Goal: Check status: Check status

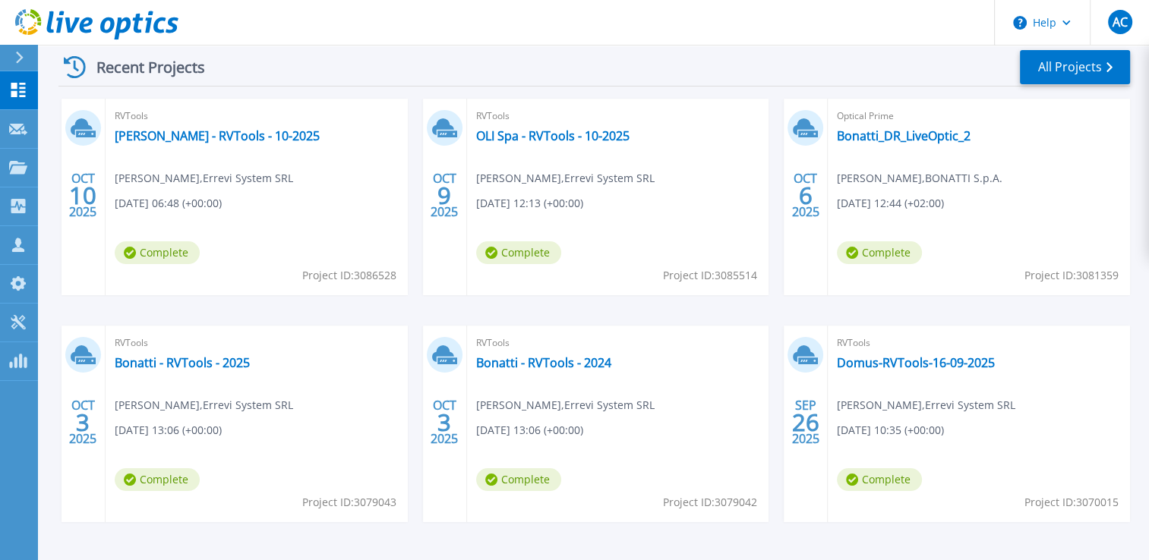
scroll to position [204, 0]
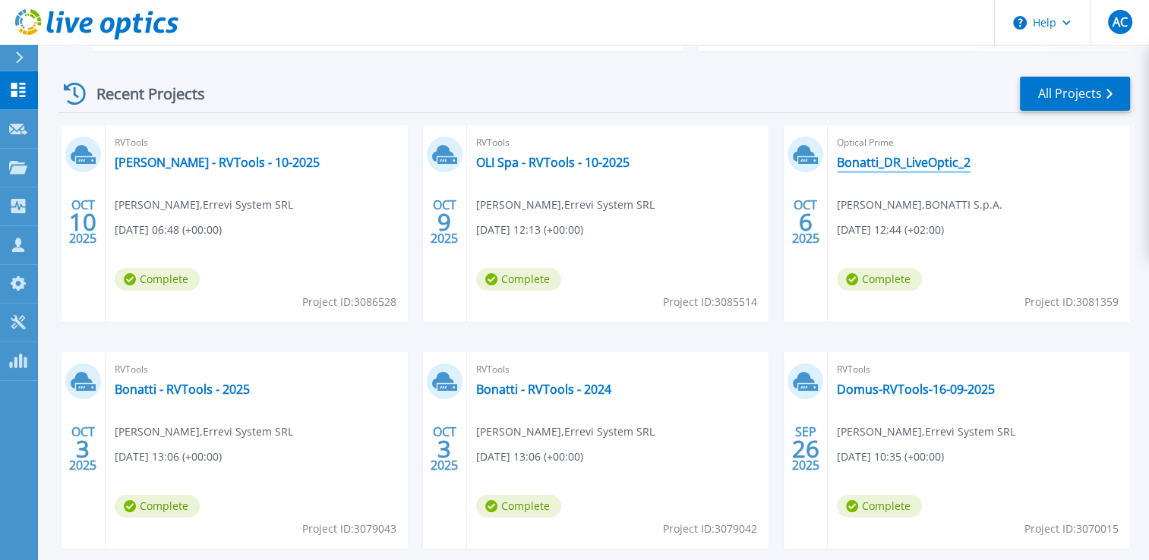
click at [893, 156] on link "Bonatti_DR_LiveOptic_2" at bounding box center [904, 162] width 134 height 15
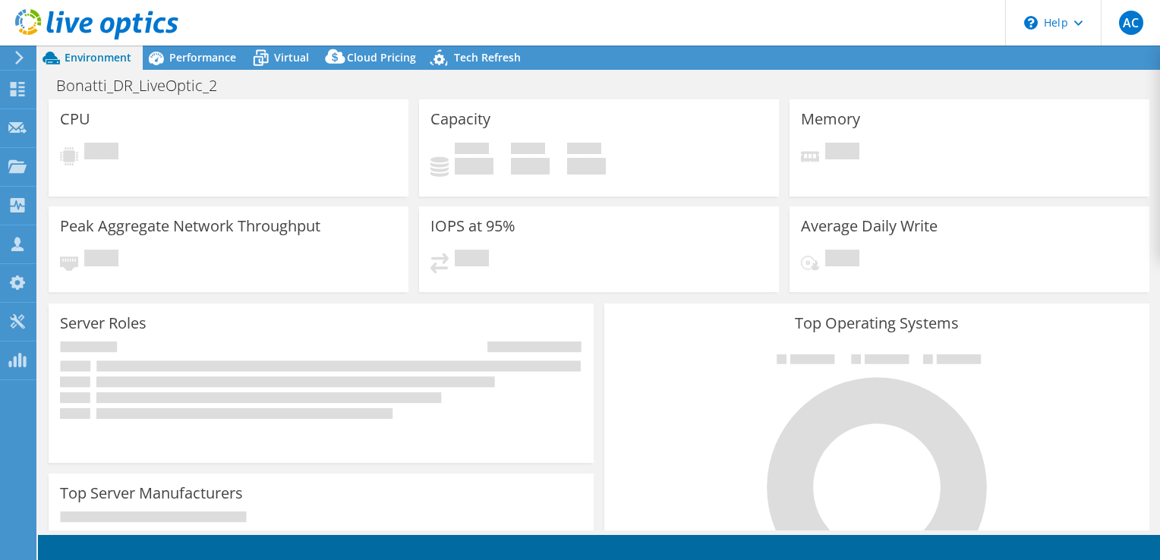
select select "USD"
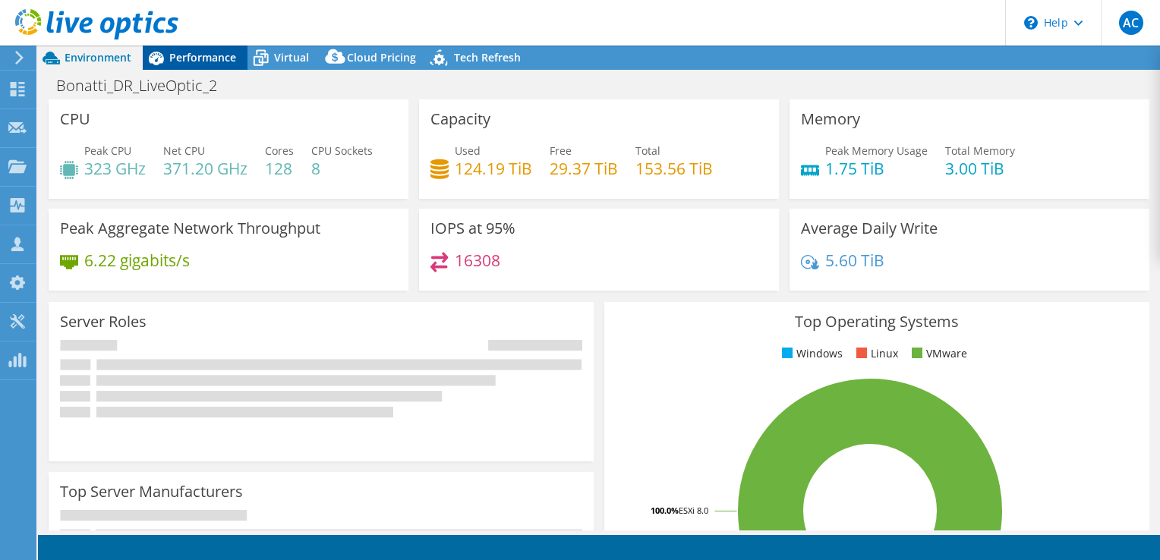
click at [193, 53] on span "Performance" at bounding box center [202, 57] width 67 height 14
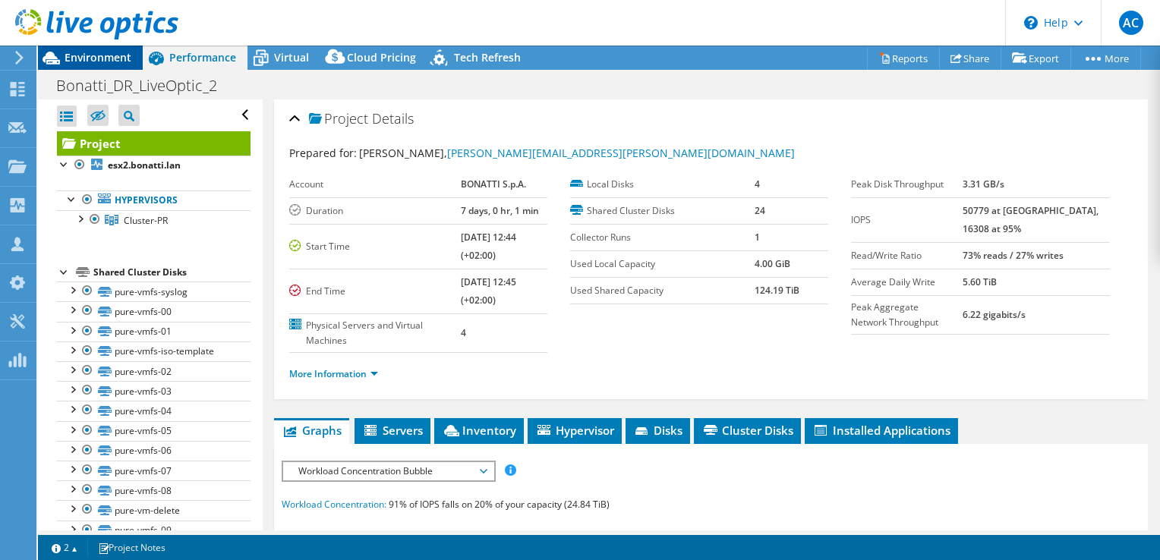
click at [122, 61] on span "Environment" at bounding box center [98, 57] width 67 height 14
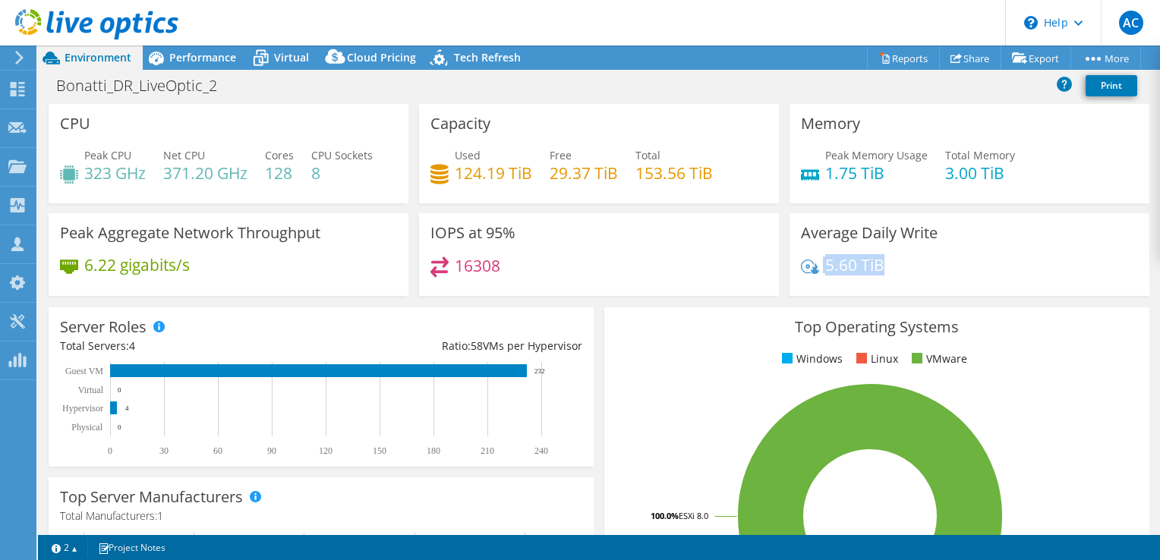
drag, startPoint x: 875, startPoint y: 265, endPoint x: 815, endPoint y: 265, distance: 60.0
click at [815, 265] on div "5.60 TiB" at bounding box center [843, 265] width 84 height 17
drag, startPoint x: 815, startPoint y: 266, endPoint x: 777, endPoint y: 270, distance: 37.4
click at [784, 270] on div "Average Daily Write 5.60 TiB" at bounding box center [969, 254] width 370 height 83
